Goal: Complete application form

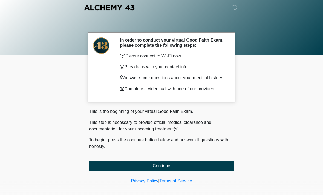
click at [173, 171] on button "Continue" at bounding box center [161, 166] width 145 height 10
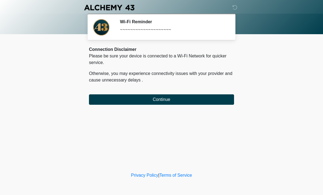
click at [174, 104] on button "Continue" at bounding box center [161, 99] width 145 height 10
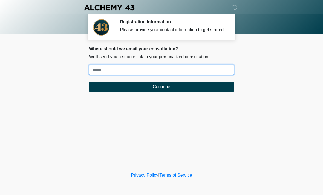
click at [122, 73] on input "Where should we email your treatment plan?" at bounding box center [161, 70] width 145 height 10
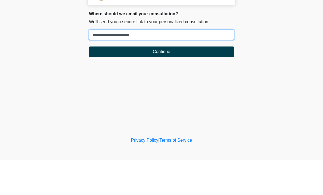
type input "**********"
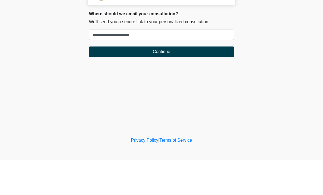
click at [204, 82] on button "Continue" at bounding box center [161, 87] width 145 height 10
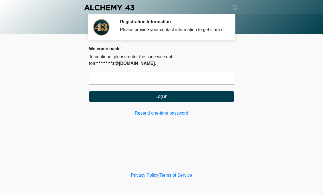
click at [167, 74] on input "text" at bounding box center [161, 78] width 145 height 14
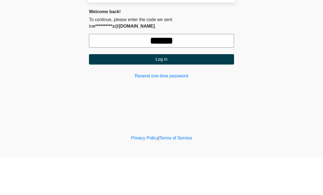
type input "******"
click at [208, 91] on button "Log in" at bounding box center [161, 96] width 145 height 10
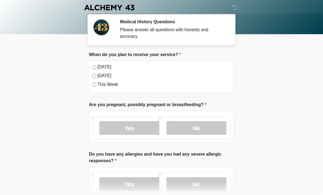
click at [116, 69] on label "Today" at bounding box center [164, 67] width 134 height 7
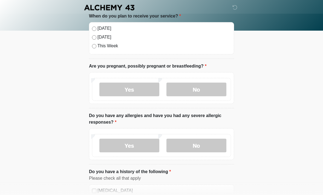
scroll to position [43, 0]
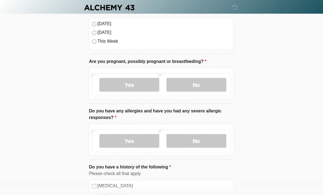
click at [207, 87] on label "No" at bounding box center [196, 85] width 60 height 14
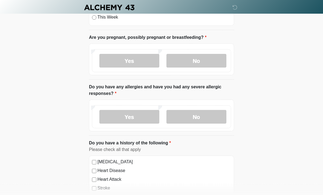
scroll to position [67, 0]
click at [210, 118] on label "No" at bounding box center [196, 117] width 60 height 14
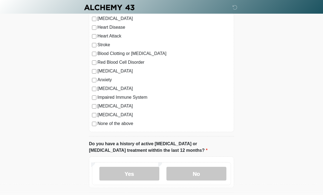
scroll to position [211, 0]
click at [203, 173] on label "No" at bounding box center [196, 174] width 60 height 14
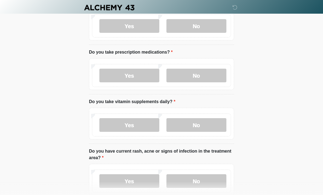
scroll to position [358, 0]
click at [139, 76] on label "Yes" at bounding box center [129, 76] width 60 height 14
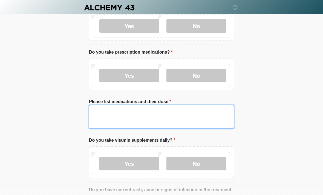
click at [169, 113] on textarea "Please list medications and their dose" at bounding box center [161, 117] width 145 height 24
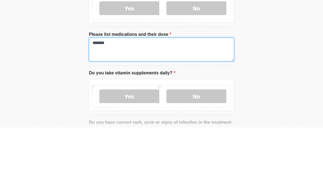
type textarea "*******"
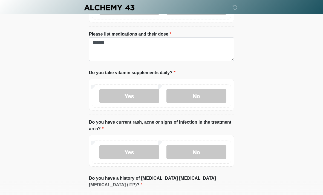
click at [134, 97] on label "Yes" at bounding box center [129, 96] width 60 height 14
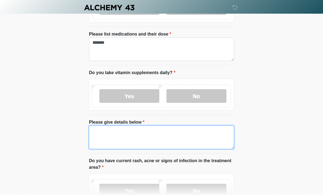
click at [152, 134] on textarea "Please give details below" at bounding box center [161, 138] width 145 height 24
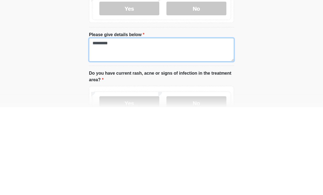
type textarea "*********"
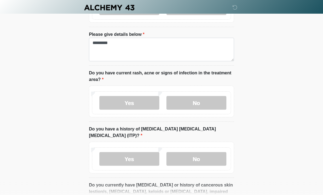
click at [212, 100] on label "No" at bounding box center [196, 103] width 60 height 14
click at [211, 152] on label "No" at bounding box center [196, 159] width 60 height 14
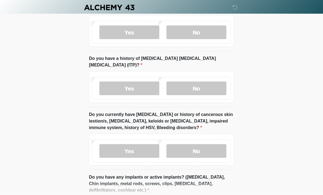
scroll to position [602, 0]
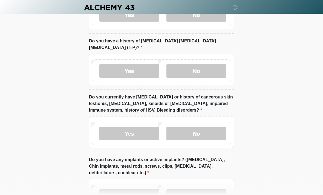
click at [212, 127] on label "No" at bounding box center [196, 134] width 60 height 14
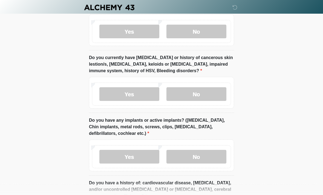
scroll to position [648, 0]
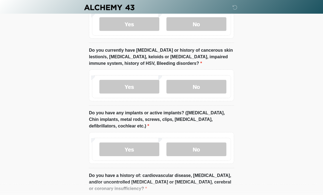
click at [209, 143] on label "No" at bounding box center [196, 150] width 60 height 14
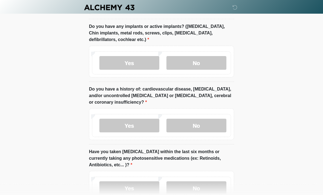
scroll to position [735, 0]
click at [210, 120] on label "No" at bounding box center [196, 126] width 60 height 14
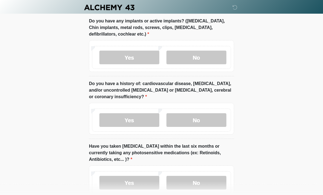
scroll to position [765, 0]
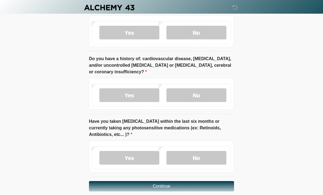
click at [212, 151] on label "No" at bounding box center [196, 158] width 60 height 14
click at [213, 181] on button "Continue" at bounding box center [161, 186] width 145 height 10
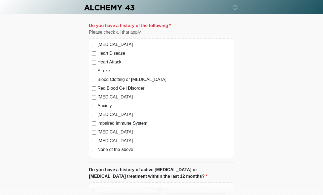
click at [126, 150] on label "None of the above" at bounding box center [164, 149] width 134 height 7
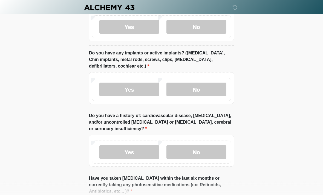
scroll to position [765, 0]
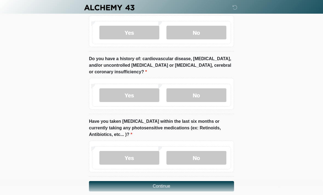
click at [209, 181] on button "Continue" at bounding box center [161, 186] width 145 height 10
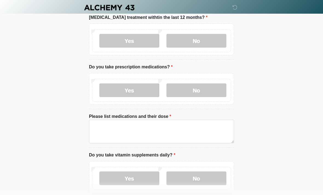
scroll to position [0, 0]
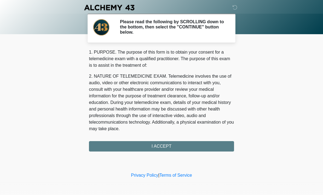
click at [221, 147] on div "1. PURPOSE. The purpose of this form is to obtain your consent for a telemedici…" at bounding box center [161, 100] width 145 height 103
click at [177, 146] on div "1. PURPOSE. The purpose of this form is to obtain your consent for a telemedici…" at bounding box center [161, 100] width 145 height 103
click at [181, 144] on div "1. PURPOSE. The purpose of this form is to obtain your consent for a telemedici…" at bounding box center [161, 100] width 145 height 103
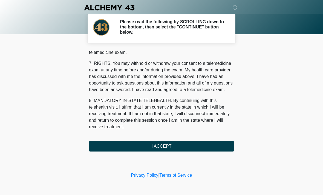
scroll to position [232, 0]
click at [205, 146] on button "I ACCEPT" at bounding box center [161, 146] width 145 height 10
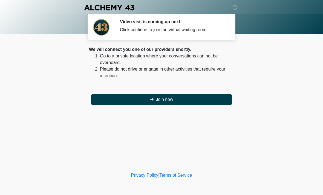
click at [210, 98] on button "Join now" at bounding box center [161, 99] width 141 height 10
